Goal: Communication & Community: Answer question/provide support

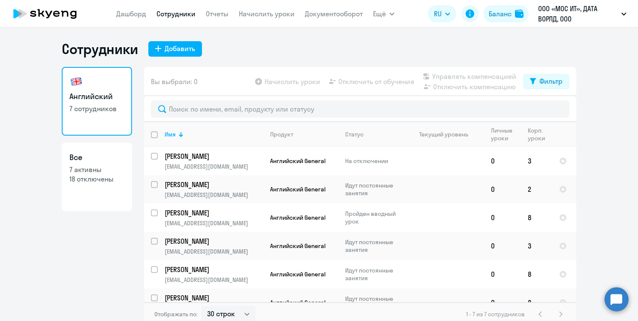
select select "30"
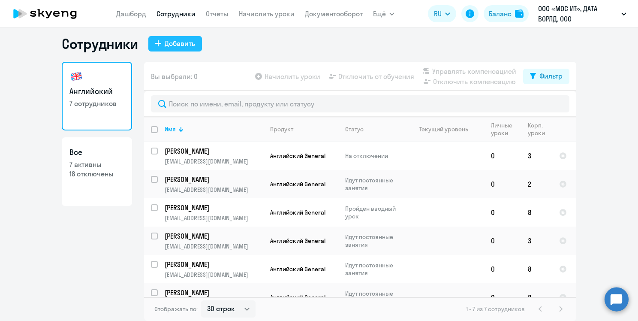
click at [182, 42] on div "Добавить" at bounding box center [180, 43] width 30 height 10
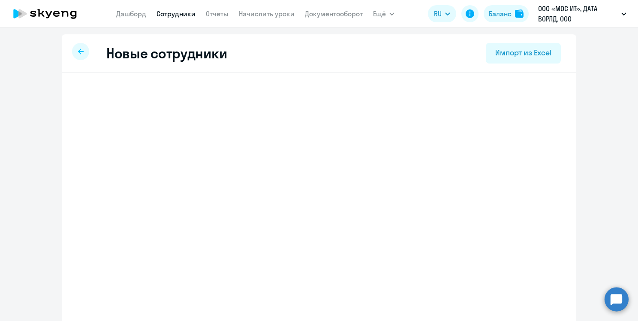
select select "english_adult_not_native_speaker"
select select "3"
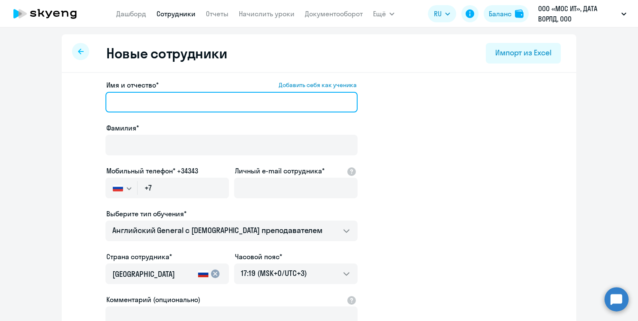
click at [168, 95] on input "Имя и отчество* Добавить себя как ученика" at bounding box center [231, 102] width 252 height 21
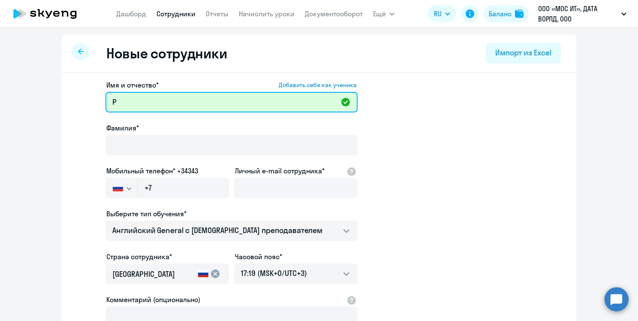
type input "Руслан"
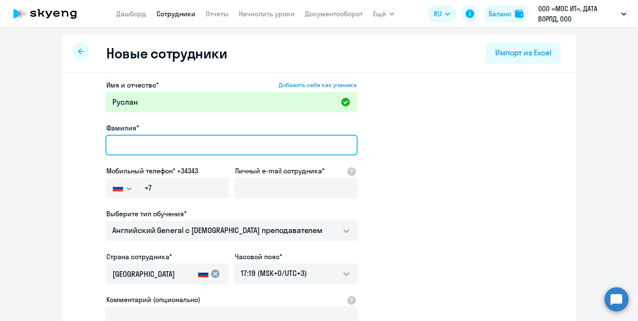
type input "[PERSON_NAME]"
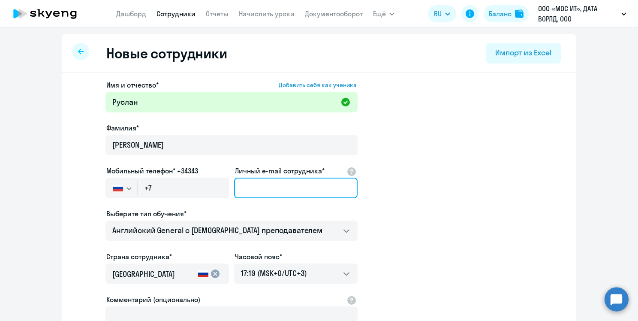
type input "[EMAIL_ADDRESS][DOMAIN_NAME]"
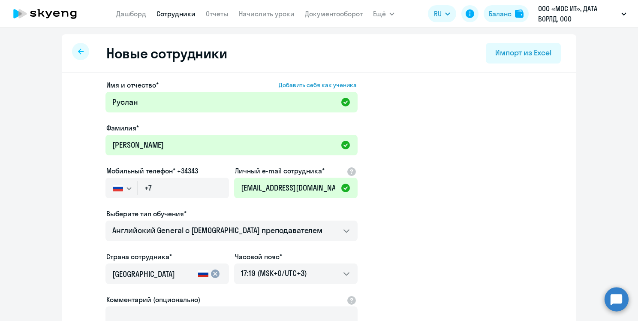
click at [393, 167] on app-new-student-form "Имя и отчество* Добавить себя как ученика [PERSON_NAME]* [PERSON_NAME] Мобильны…" at bounding box center [318, 233] width 487 height 306
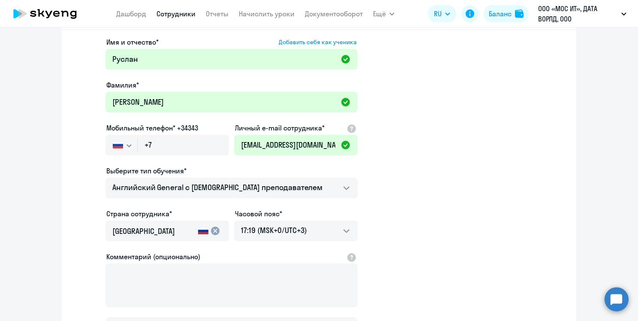
scroll to position [86, 0]
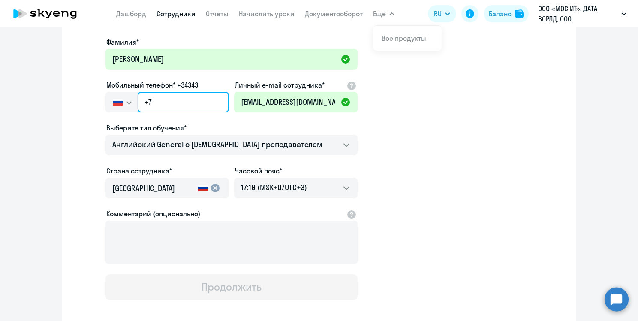
click at [169, 106] on input "+7" at bounding box center [183, 102] width 91 height 21
paste input "[PHONE_NUMBER]"
type input "[PHONE_NUMBER]"
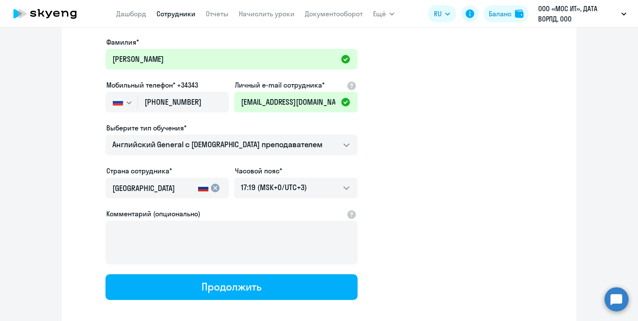
click at [468, 131] on app-new-student-form "Имя и отчество* Добавить себя как ученика [PERSON_NAME]* [PERSON_NAME] Мобильны…" at bounding box center [318, 147] width 487 height 306
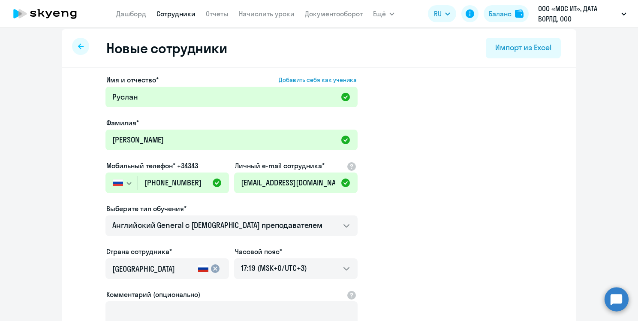
scroll to position [0, 0]
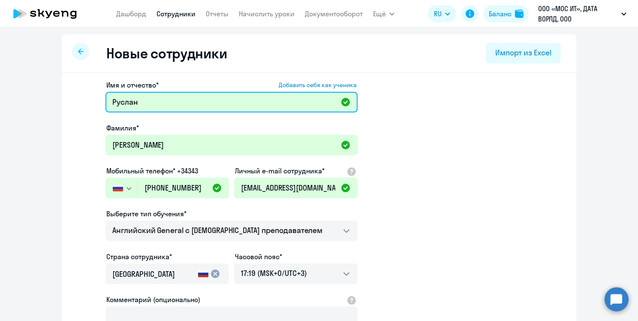
click at [172, 101] on input "Руслан" at bounding box center [231, 102] width 252 height 21
type input "[PERSON_NAME]"
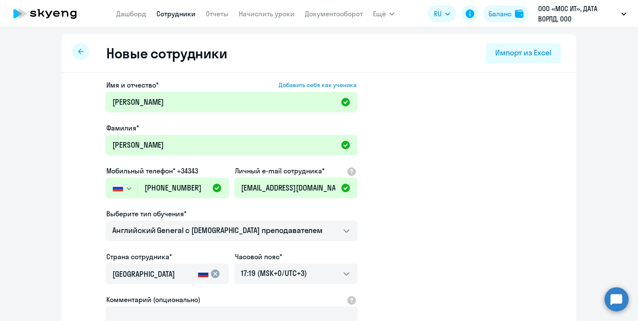
click at [461, 162] on app-new-student-form "Имя и отчество* Добавить себя как ученика [PERSON_NAME]* [PERSON_NAME] Мобильны…" at bounding box center [318, 233] width 487 height 306
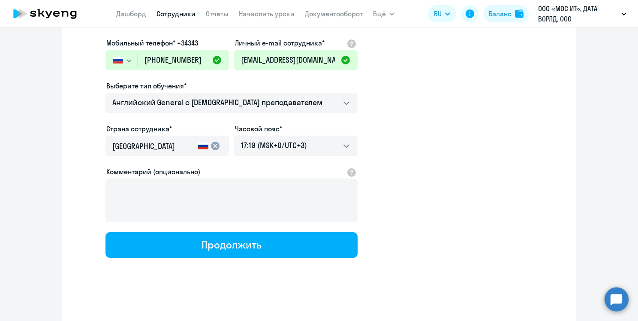
scroll to position [85, 0]
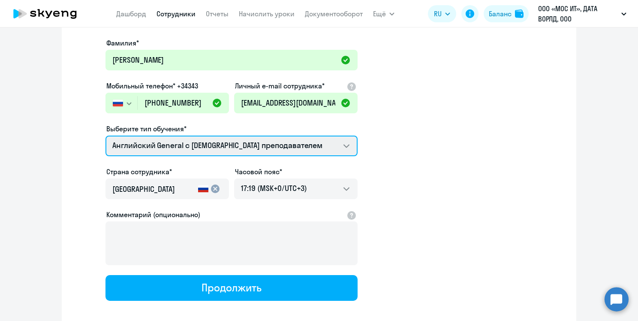
click at [330, 153] on select "Английский General с [DEMOGRAPHIC_DATA] преподавателем" at bounding box center [231, 145] width 252 height 21
click at [331, 151] on select "Английский General с [DEMOGRAPHIC_DATA] преподавателем" at bounding box center [231, 145] width 252 height 21
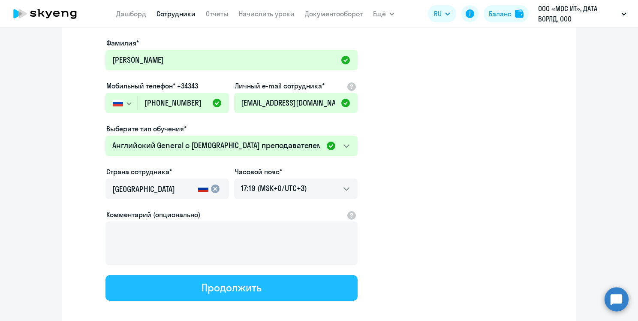
click at [231, 287] on div "Продолжить" at bounding box center [231, 287] width 60 height 14
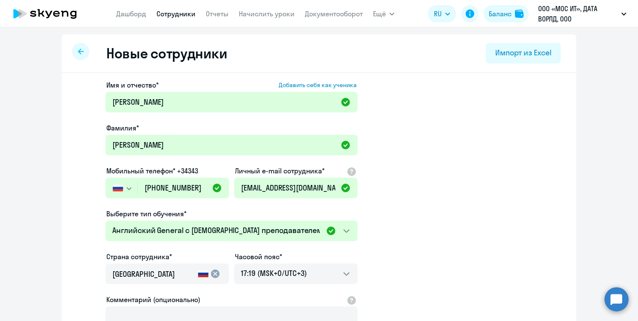
select select "english_adult_not_native_speaker"
select select "3"
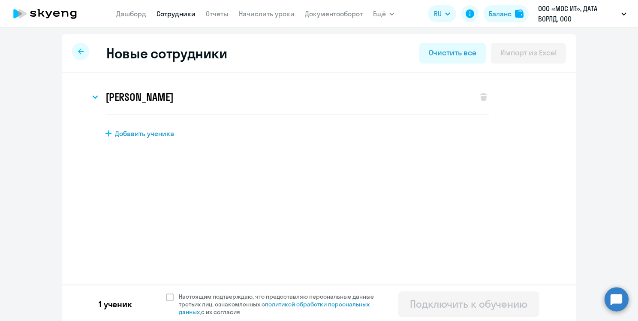
scroll to position [2, 0]
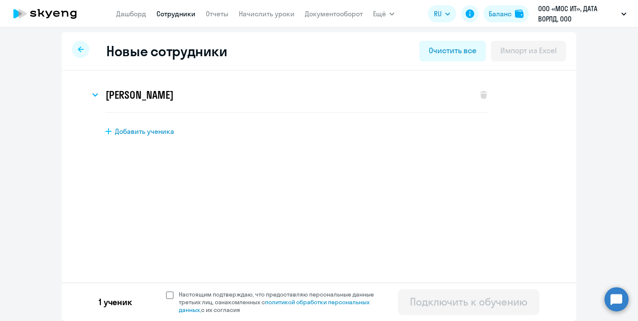
click at [167, 294] on span at bounding box center [170, 295] width 8 height 8
click at [166, 290] on input "Настоящим подтверждаю, что предоставляю персональные данные третьих лиц, ознако…" at bounding box center [165, 290] width 0 height 0
checkbox input "true"
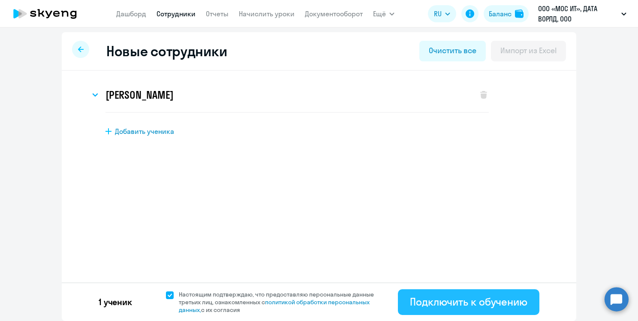
click at [485, 306] on div "Подключить к обучению" at bounding box center [468, 301] width 117 height 14
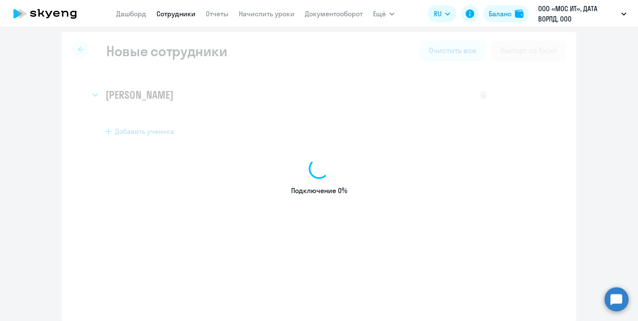
select select "english_adult_not_native_speaker"
select select "3"
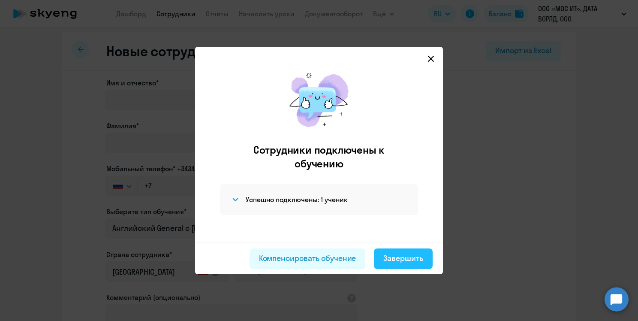
click at [405, 255] on div "Завершить" at bounding box center [403, 257] width 40 height 11
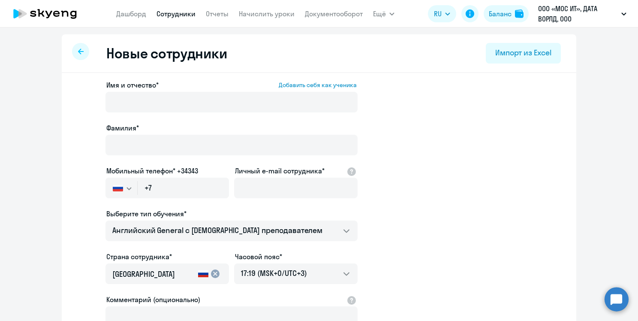
select select "30"
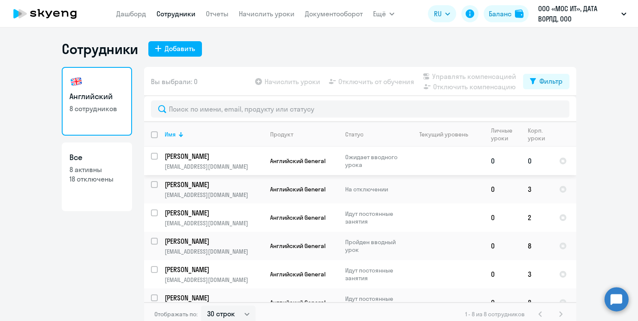
click at [216, 164] on p "[EMAIL_ADDRESS][DOMAIN_NAME]" at bounding box center [214, 166] width 98 height 8
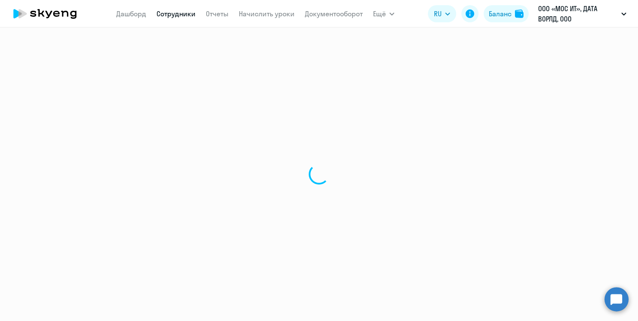
select select "english"
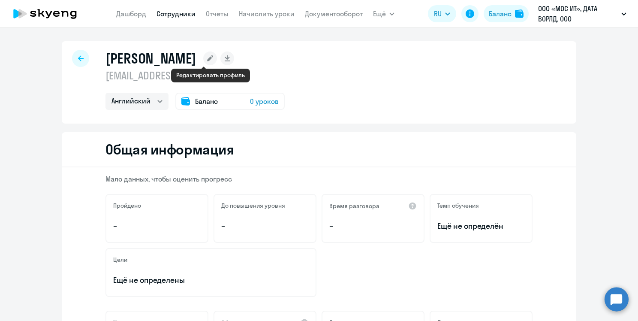
click at [209, 59] on icon at bounding box center [210, 58] width 6 height 6
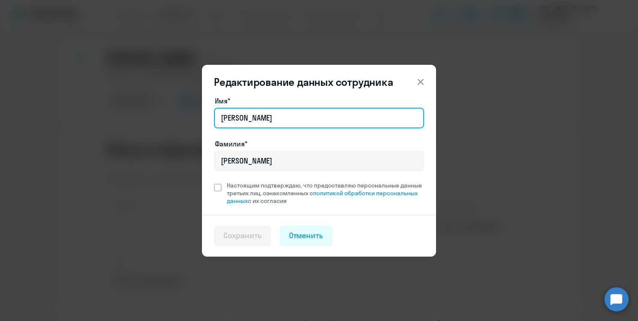
click at [270, 122] on input "[PERSON_NAME]" at bounding box center [319, 118] width 210 height 21
type input "О"
type input "Руслан"
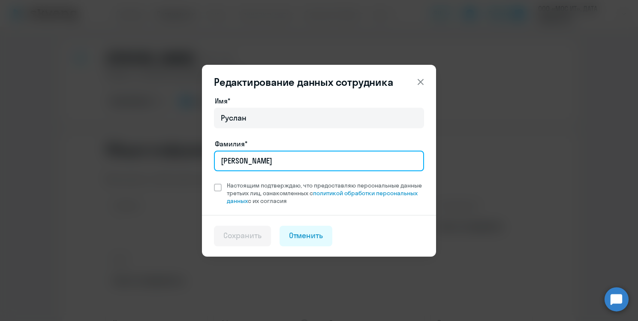
click at [284, 165] on input "[PERSON_NAME]" at bounding box center [319, 160] width 210 height 21
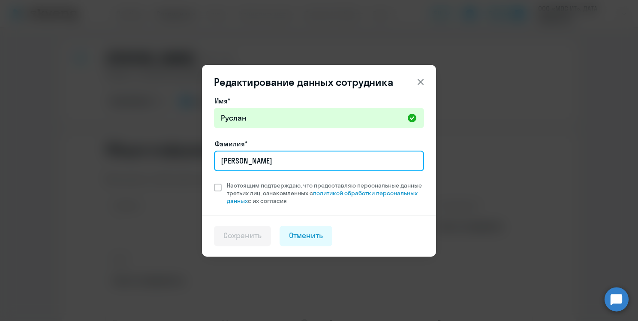
type input "С"
type input "[PERSON_NAME]"
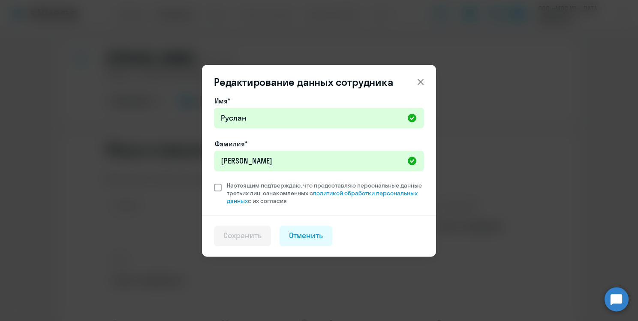
click at [219, 187] on span at bounding box center [218, 187] width 8 height 8
click at [214, 181] on input "Настоящим подтверждаю, что предоставляю персональные данные третьих лиц, ознако…" at bounding box center [213, 181] width 0 height 0
checkbox input "true"
click at [247, 240] on div "Сохранить" at bounding box center [242, 235] width 38 height 11
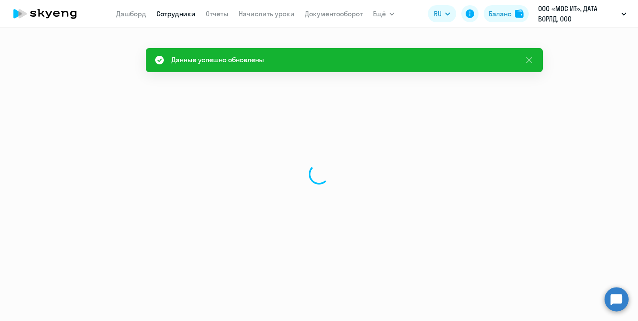
select select "english"
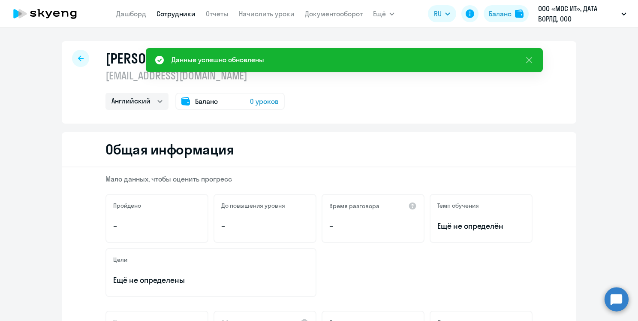
click at [72, 53] on div at bounding box center [80, 58] width 17 height 17
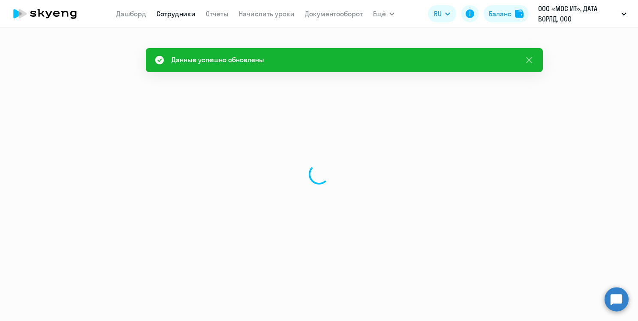
select select "30"
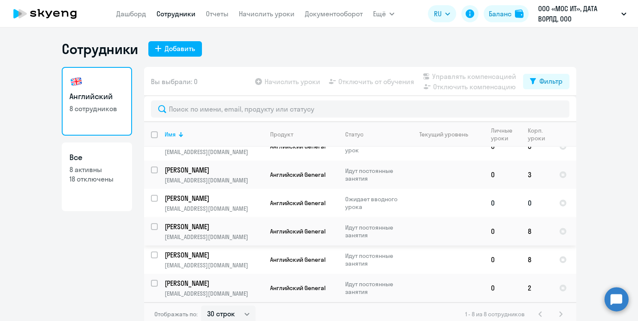
scroll to position [5, 0]
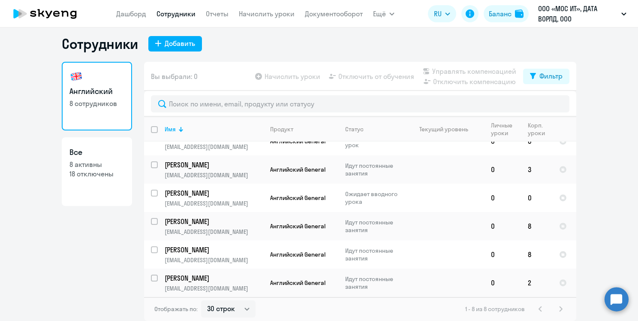
click at [618, 298] on circle at bounding box center [616, 299] width 24 height 24
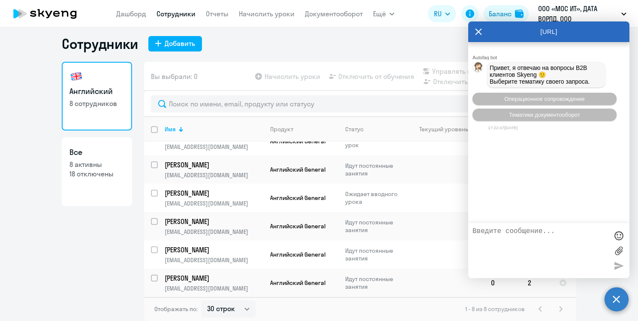
click at [528, 236] on textarea at bounding box center [539, 250] width 135 height 46
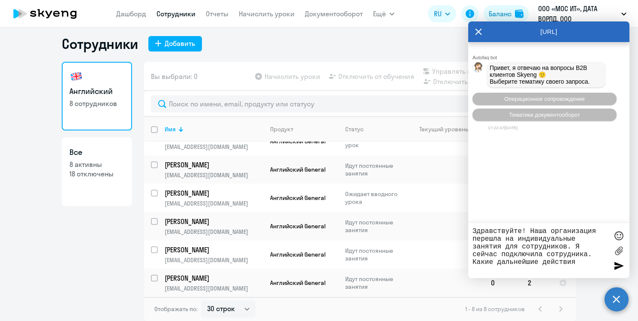
type textarea "Здравствуйте! Наша организация перешла на индивидуальные занятия для сотруднико…"
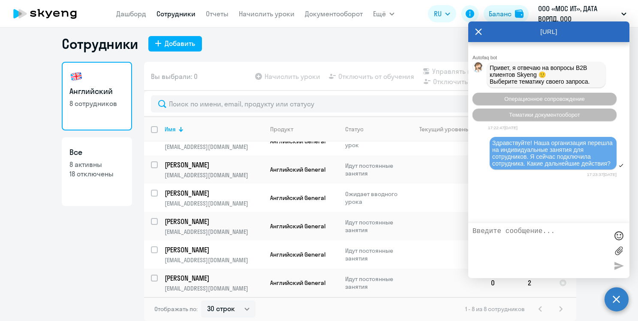
scroll to position [38, 0]
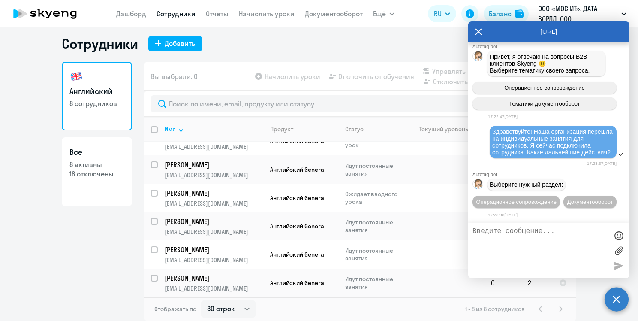
drag, startPoint x: 493, startPoint y: 105, endPoint x: 525, endPoint y: 136, distance: 44.2
click at [525, 136] on div "Здравствуйте! Наша организация перешла на индивидуальные занятия для сотруднико…" at bounding box center [553, 141] width 122 height 27
copy span "Здравствуйте! Наша организация перешла на индивидуальные занятия для сотруднико…"
click at [543, 198] on span "Операционное сопровождение" at bounding box center [516, 201] width 81 height 6
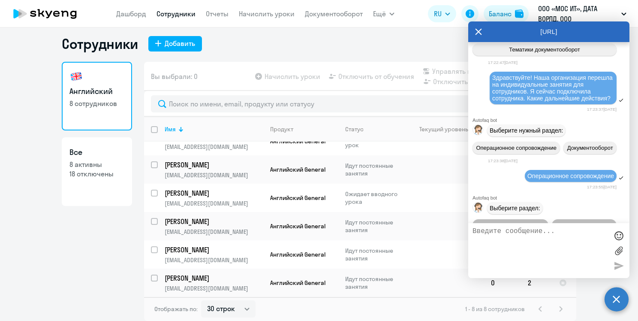
scroll to position [117, 0]
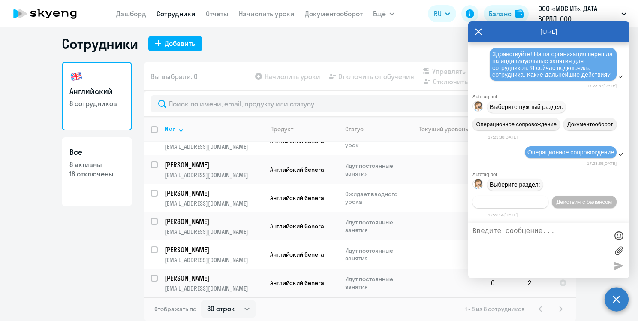
click at [528, 202] on span "Действия по сотрудникам" at bounding box center [510, 201] width 66 height 6
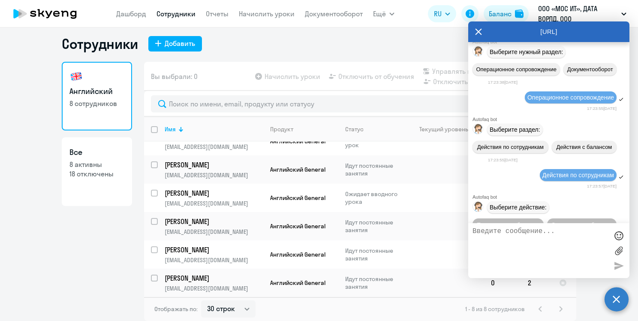
scroll to position [245, 0]
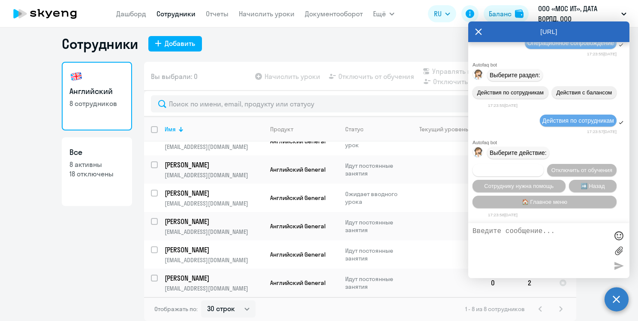
click at [539, 167] on span "Подключить к обучению" at bounding box center [508, 170] width 63 height 6
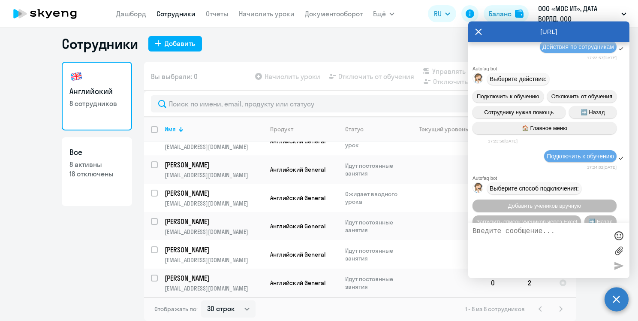
scroll to position [357, 0]
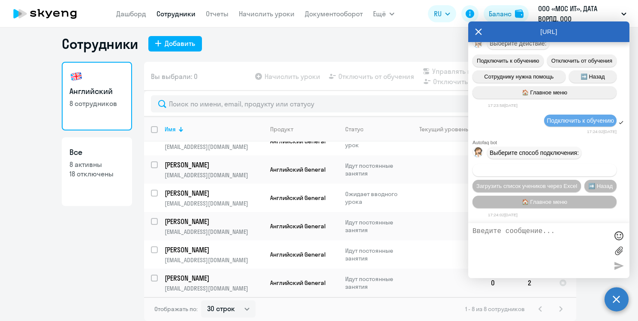
click at [561, 171] on span "Добавить учеников вручную" at bounding box center [544, 170] width 73 height 6
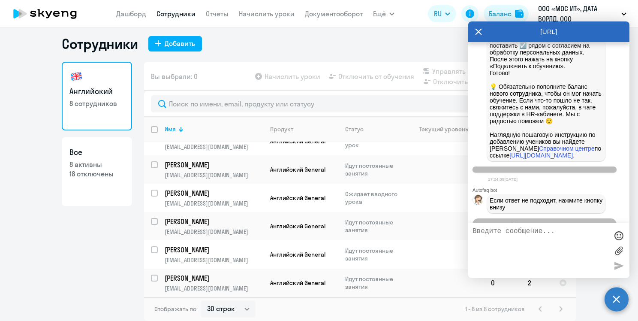
scroll to position [711, 0]
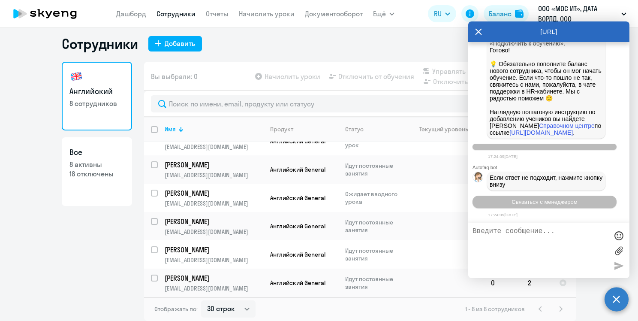
click at [524, 234] on textarea at bounding box center [539, 250] width 135 height 46
paste textarea "Здравствуйте! Наша организация перешла на индивидуальные занятия для сотруднико…"
type textarea "Здравствуйте! Наша организация перешла на индивидуальные занятия для сотруднико…"
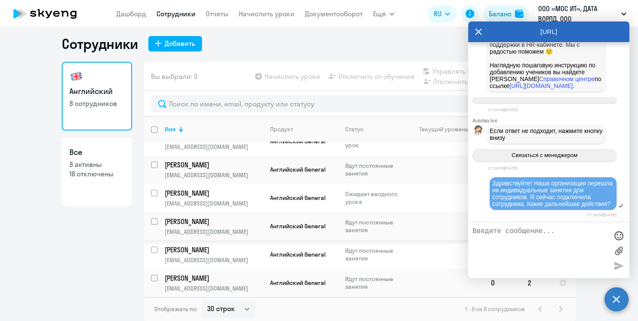
click at [428, 219] on td at bounding box center [444, 226] width 80 height 28
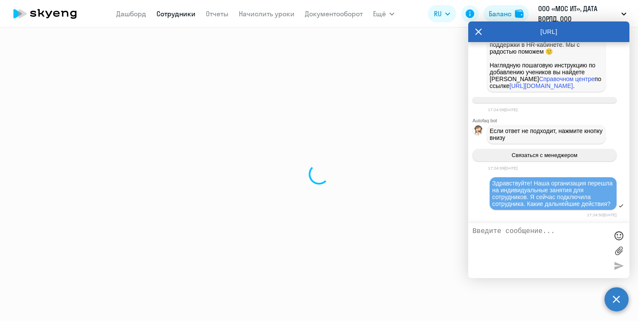
select select "english"
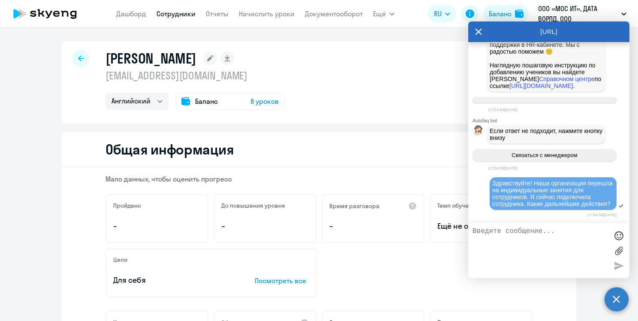
select select "30"
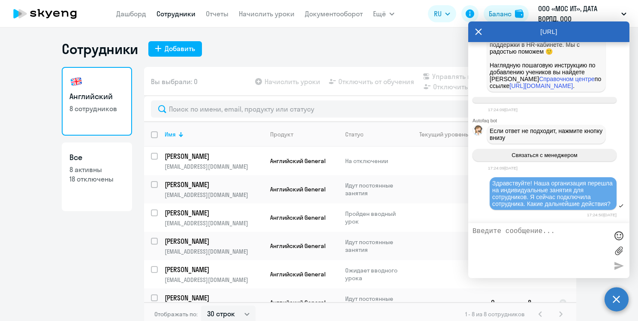
click at [478, 32] on icon at bounding box center [478, 31] width 6 height 6
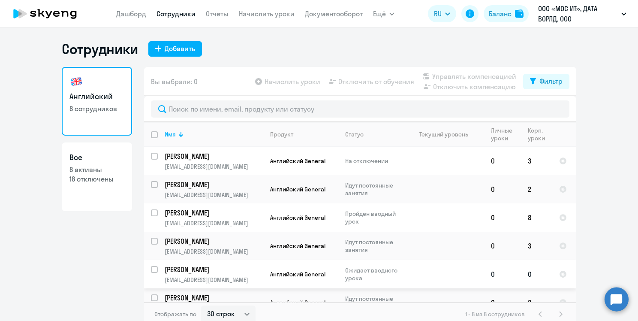
click at [151, 267] on input "select row 34598160" at bounding box center [159, 274] width 17 height 17
checkbox input "true"
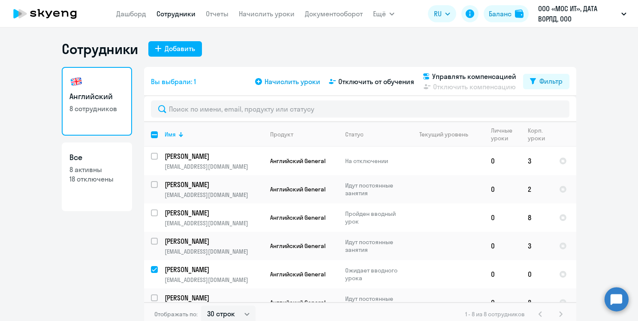
click at [255, 81] on icon at bounding box center [258, 81] width 7 height 7
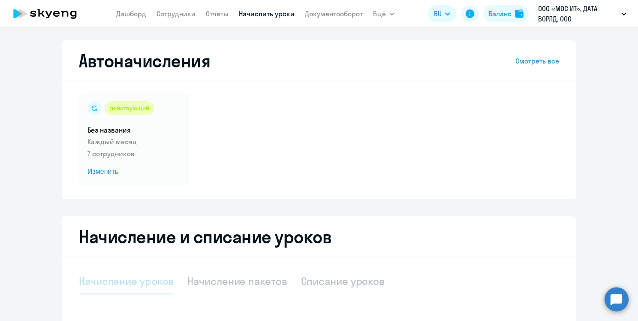
select select "10"
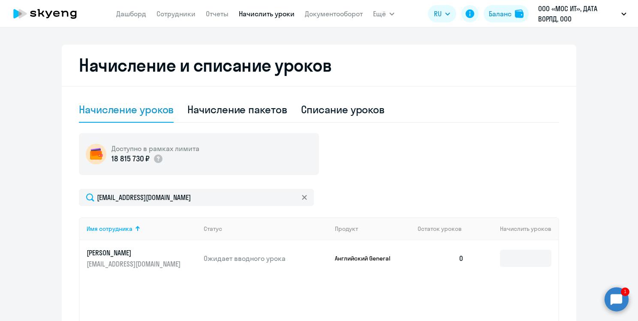
scroll to position [214, 0]
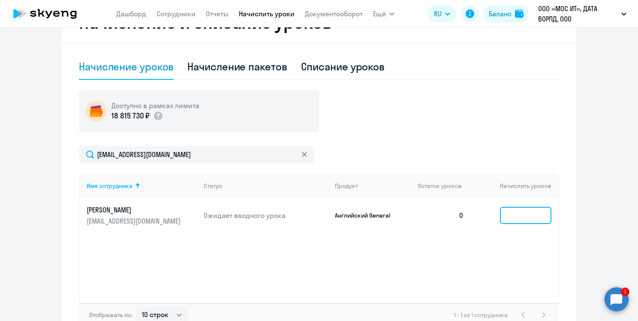
click at [525, 216] on input at bounding box center [525, 215] width 51 height 17
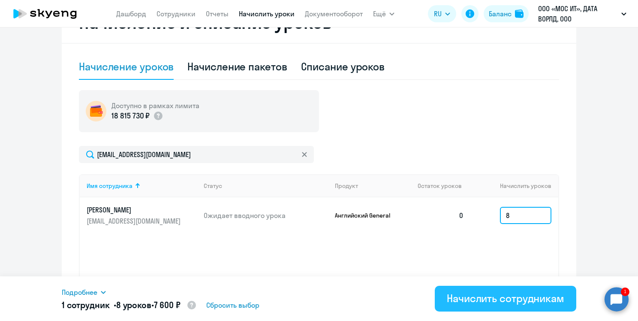
type input "8"
click at [515, 297] on div "Начислить сотрудникам" at bounding box center [505, 298] width 117 height 14
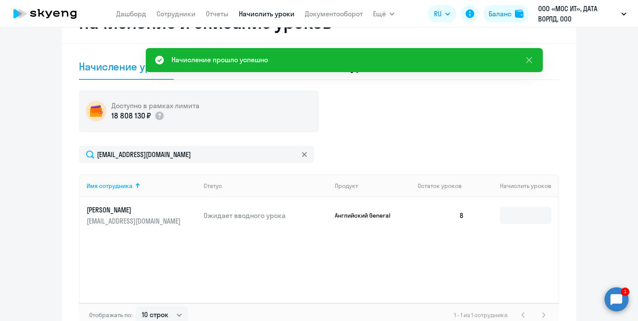
click at [614, 301] on circle at bounding box center [616, 299] width 24 height 24
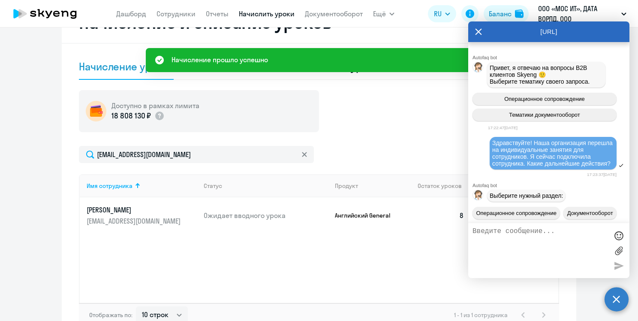
scroll to position [905, 0]
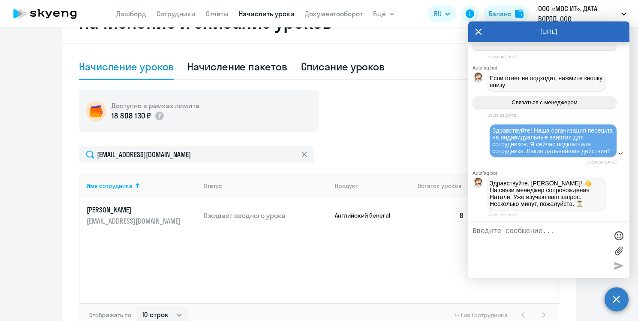
click at [285, 238] on div "Имя сотрудника Статус Продукт Остаток уроков Начислить уроков [PERSON_NAME] [EM…" at bounding box center [319, 238] width 480 height 129
click at [249, 63] on div "Начисление пакетов" at bounding box center [236, 67] width 99 height 14
select select "10"
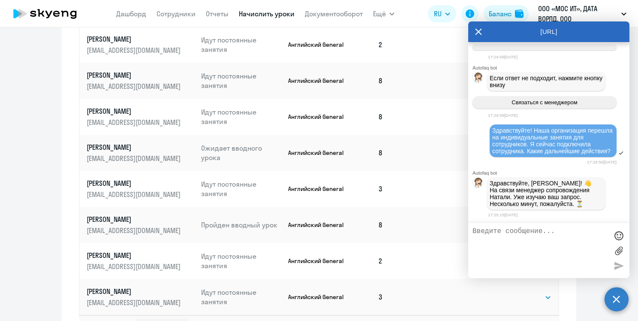
scroll to position [373, 0]
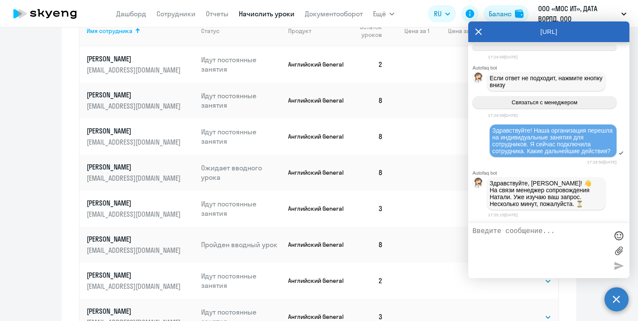
click at [477, 31] on icon at bounding box center [478, 31] width 7 height 21
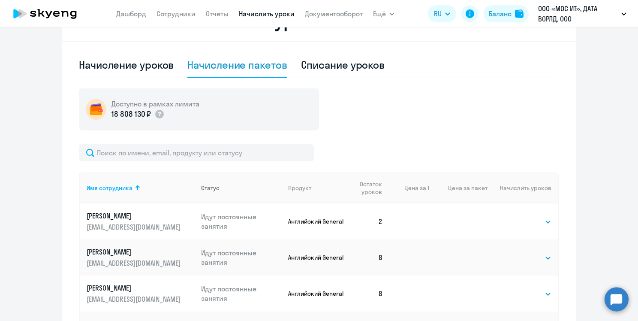
scroll to position [201, 0]
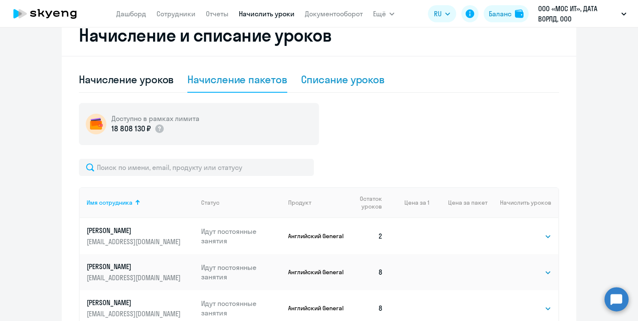
click at [312, 80] on div "Списание уроков" at bounding box center [343, 79] width 84 height 14
select select "10"
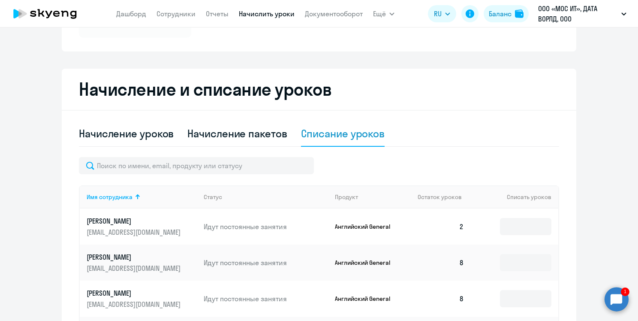
scroll to position [138, 0]
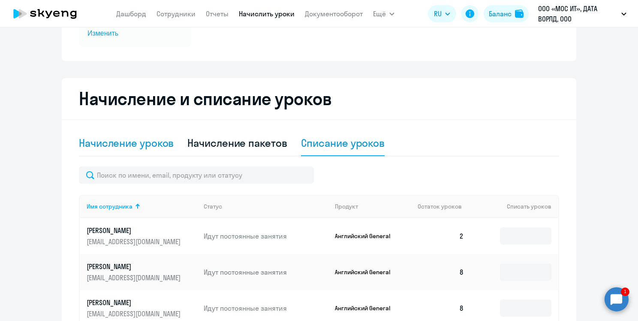
click at [97, 139] on div "Начисление уроков" at bounding box center [126, 143] width 95 height 14
select select "10"
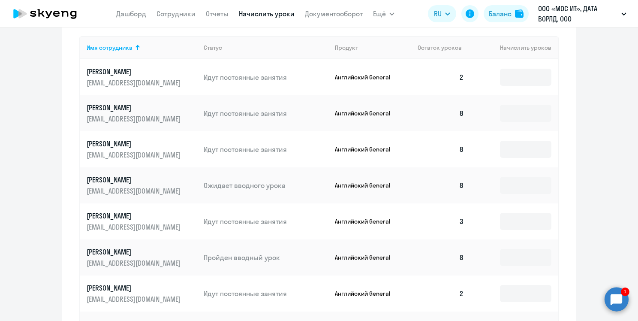
scroll to position [395, 0]
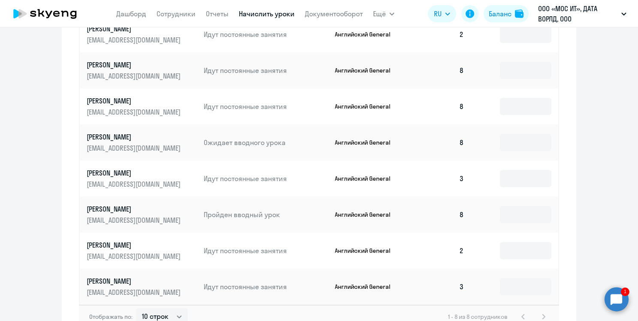
click at [618, 300] on circle at bounding box center [616, 299] width 24 height 24
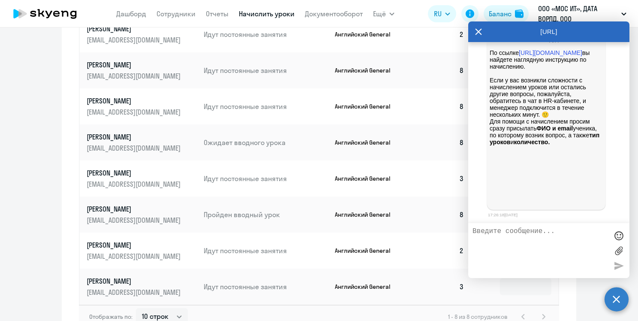
scroll to position [1358, 0]
click at [523, 240] on textarea at bounding box center [539, 250] width 135 height 46
click at [525, 236] on textarea at bounding box center [539, 250] width 135 height 46
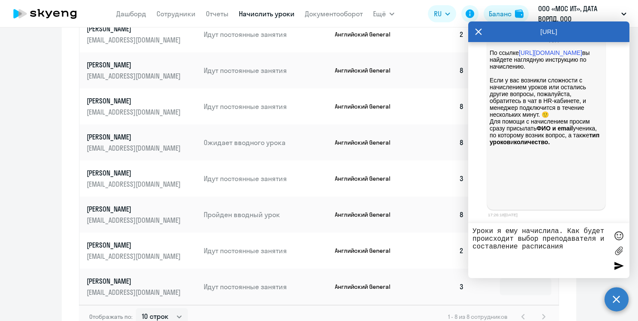
type textarea "Уроки я ему начислила. Как будет происходит выбор преподавателя и составление р…"
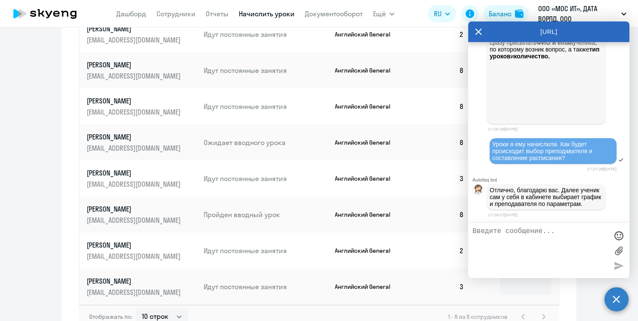
scroll to position [1500, 0]
click at [529, 230] on textarea at bounding box center [539, 250] width 135 height 46
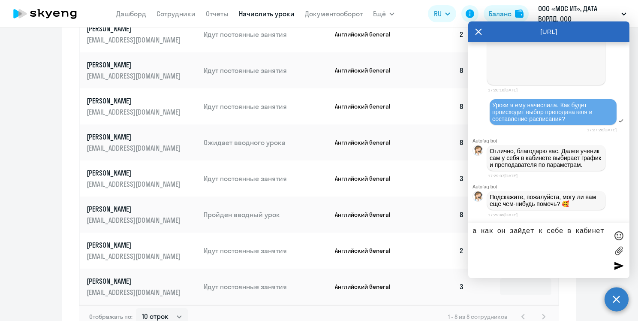
type textarea "а как он зайдет к себе в кабинет?"
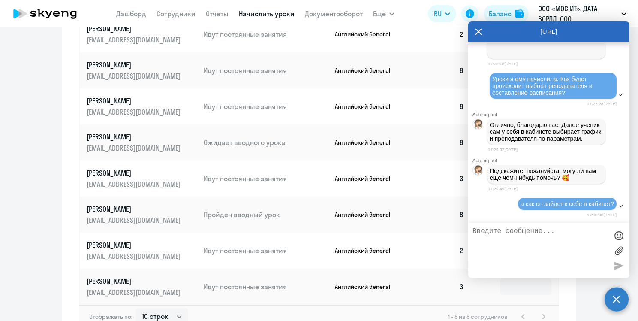
scroll to position [1622, 0]
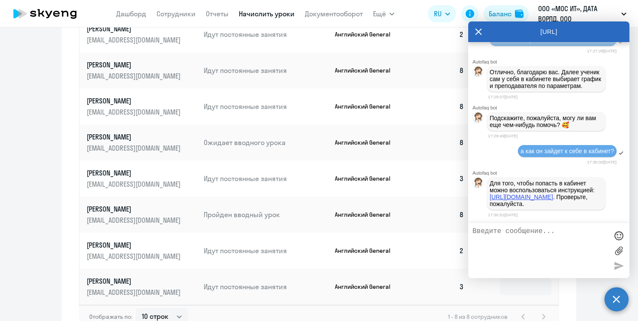
click at [530, 197] on link "[URL][DOMAIN_NAME]" at bounding box center [520, 196] width 63 height 7
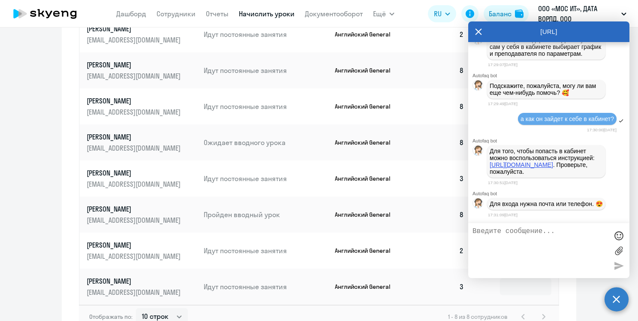
scroll to position [1663, 0]
click at [528, 231] on textarea at bounding box center [539, 250] width 135 height 46
type textarea "я при регистрации ученика ввела его почту и телефон"
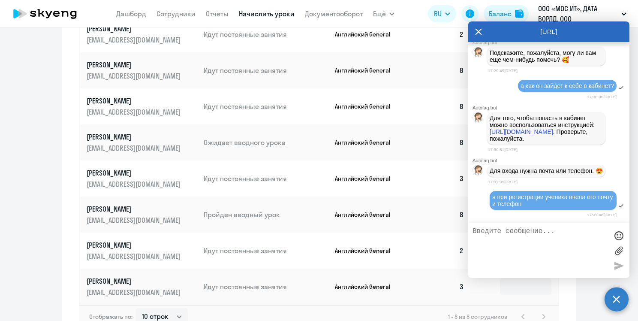
scroll to position [1611, 0]
drag, startPoint x: 561, startPoint y: 69, endPoint x: 562, endPoint y: 92, distance: 23.2
click at [562, 24] on p "Отлично, благодарю вас. Далее ученик сам у себя в кабинете выбирает график и пр…" at bounding box center [545, 13] width 113 height 21
copy p "Далее ученик сам у себя в кабинете выбирает график и преподавателя по параметра…"
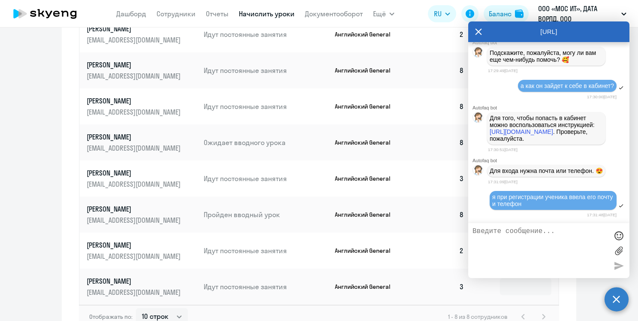
drag, startPoint x: 488, startPoint y: 106, endPoint x: 593, endPoint y: 124, distance: 106.0
click at [593, 124] on div "Для того, чтобы попасть в кабинет можно воспользоваться инструкцией: [URL][DOMA…" at bounding box center [546, 128] width 118 height 33
copy p "Для того, чтобы попасть в кабинет можно воспользоваться инструкцией: [URL][DOMA…"
click at [475, 33] on icon at bounding box center [478, 31] width 7 height 21
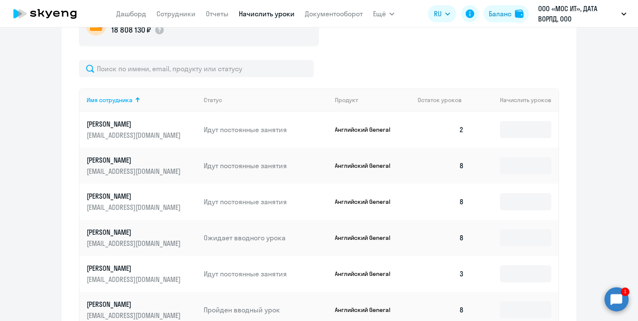
scroll to position [214, 0]
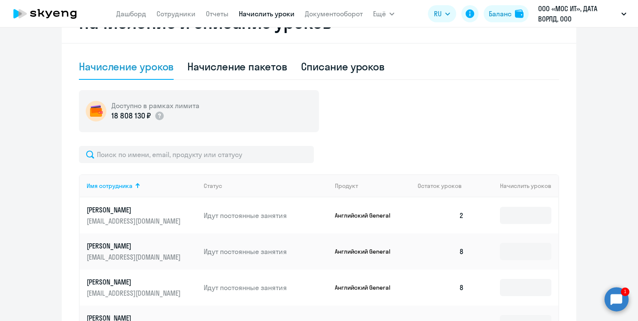
click at [618, 299] on circle at bounding box center [616, 299] width 24 height 24
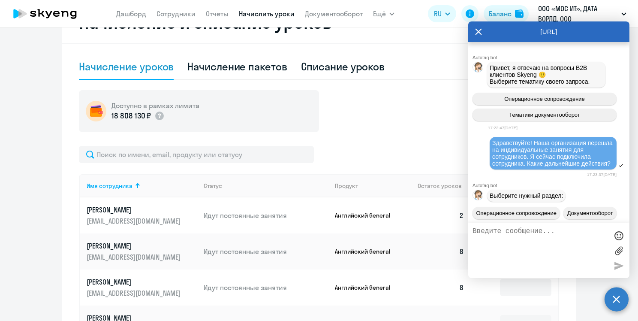
scroll to position [1756, 0]
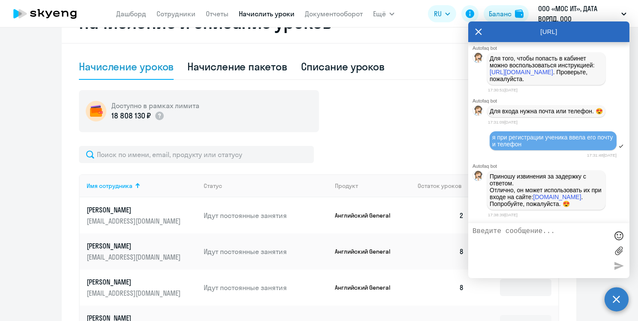
click at [525, 231] on textarea at bounding box center [539, 250] width 135 height 46
type textarea "я ему скинула информацию Спасибо!"
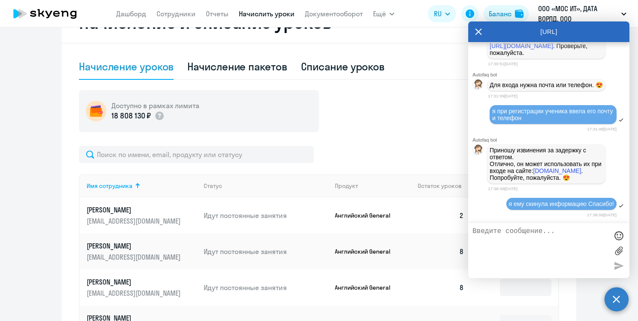
scroll to position [1833, 0]
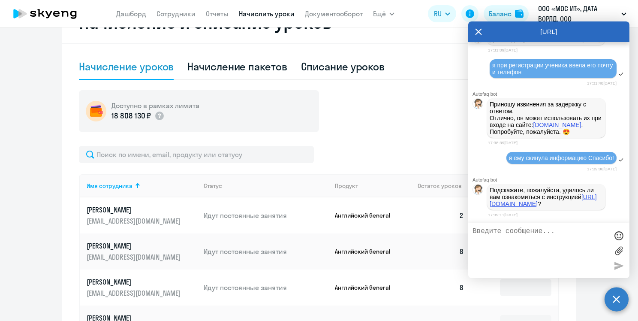
click at [539, 203] on link "[URL][DOMAIN_NAME]" at bounding box center [542, 200] width 107 height 14
click at [519, 235] on textarea at bounding box center [539, 250] width 135 height 46
type textarea "да"
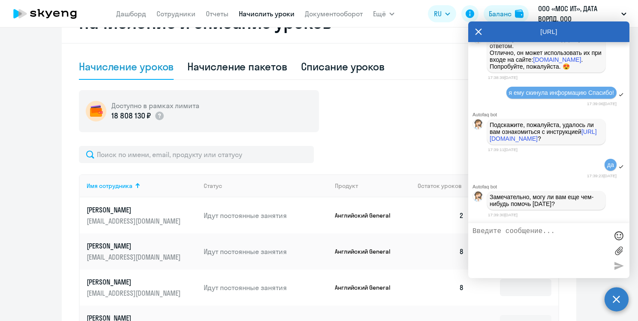
scroll to position [1900, 0]
click at [535, 229] on textarea at bounding box center [539, 250] width 135 height 46
type textarea "пока больше вопросов нет)"
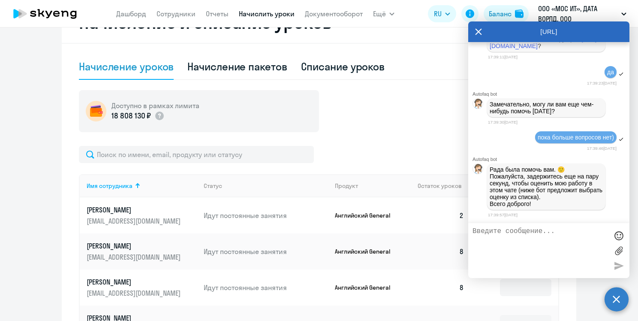
scroll to position [2127, 0]
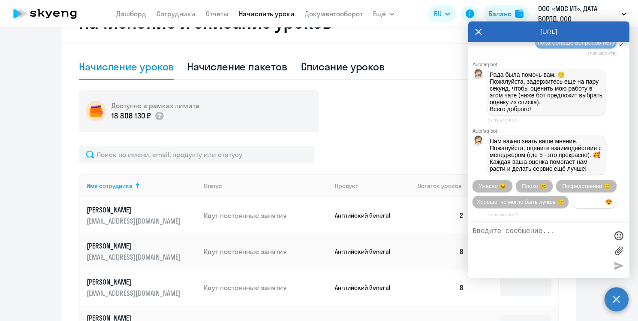
click at [576, 203] on span "Прекрасно 😍" at bounding box center [594, 201] width 36 height 6
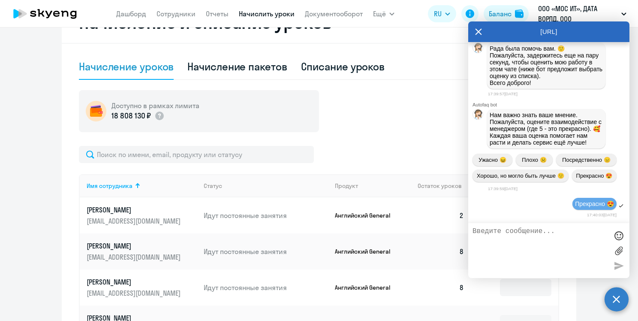
scroll to position [2217, 0]
